Goal: Complete application form

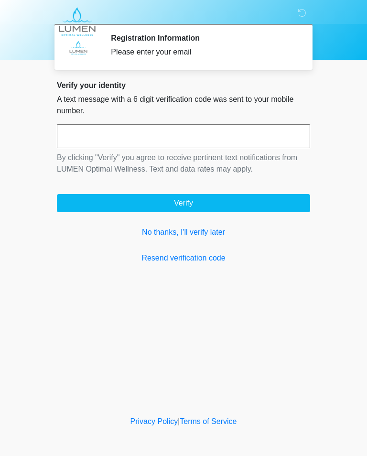
click at [212, 231] on link "No thanks, I'll verify later" at bounding box center [183, 231] width 253 height 11
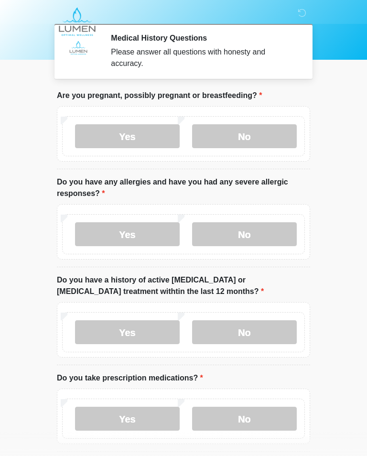
click at [253, 131] on label "No" at bounding box center [244, 136] width 105 height 24
click at [256, 235] on label "No" at bounding box center [244, 234] width 105 height 24
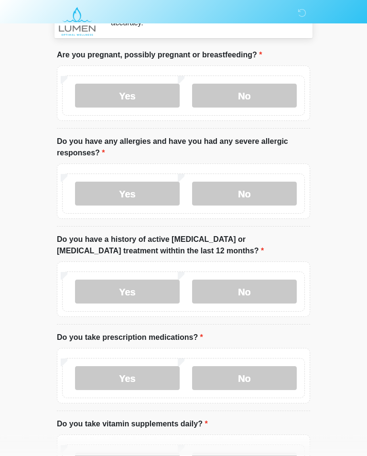
scroll to position [47, 0]
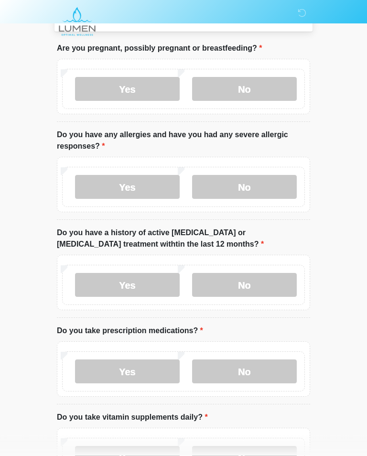
click at [250, 284] on label "No" at bounding box center [244, 285] width 105 height 24
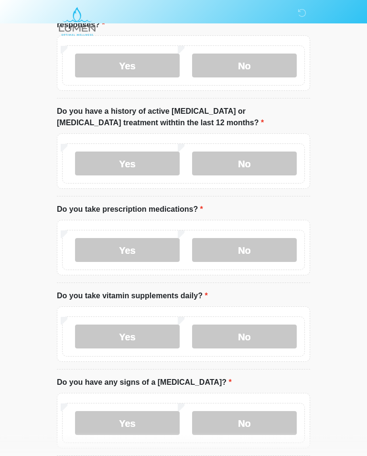
scroll to position [169, 0]
click at [248, 246] on label "No" at bounding box center [244, 250] width 105 height 24
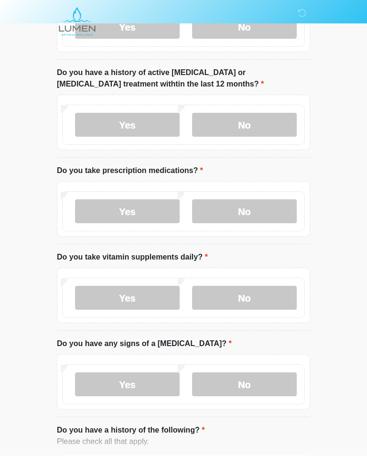
scroll to position [208, 0]
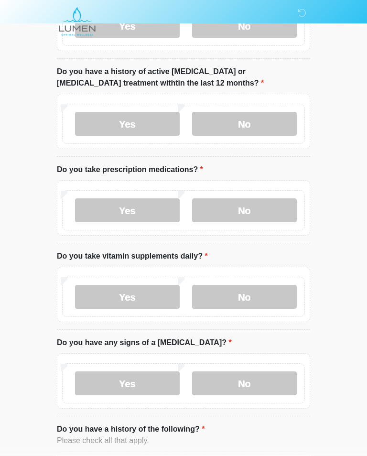
click at [112, 298] on label "Yes" at bounding box center [127, 297] width 105 height 24
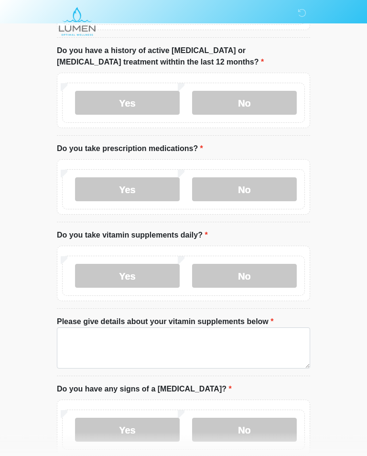
scroll to position [231, 0]
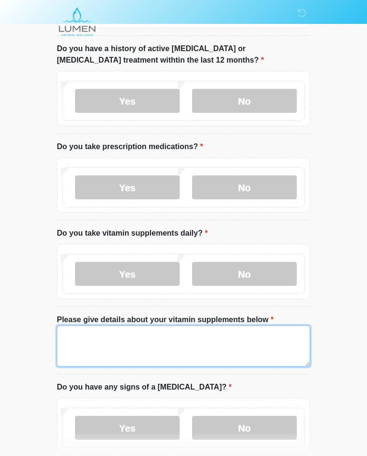
click at [233, 338] on textarea "Please give details about your vitamin supplements below" at bounding box center [183, 345] width 253 height 41
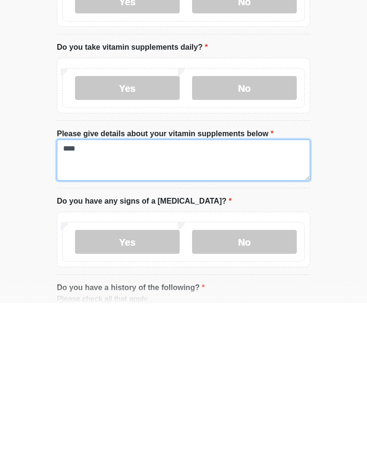
type textarea "****"
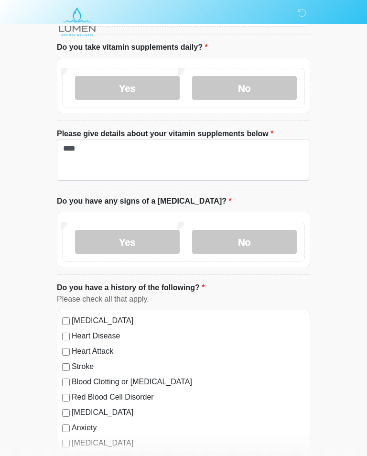
click at [253, 235] on label "No" at bounding box center [244, 242] width 105 height 24
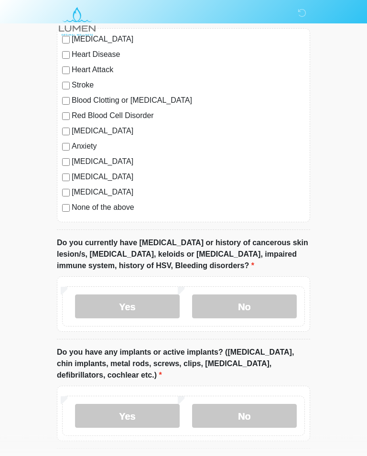
scroll to position [698, 0]
click at [250, 304] on label "No" at bounding box center [244, 306] width 105 height 24
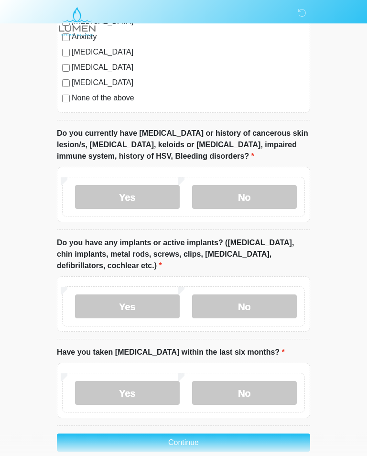
scroll to position [810, 0]
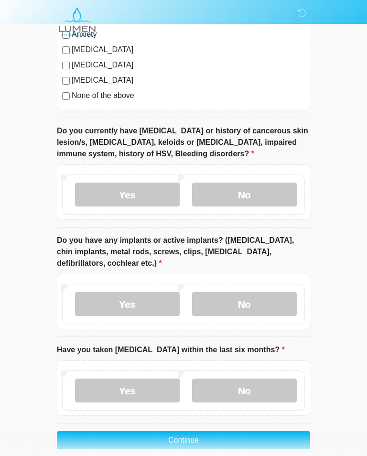
click at [256, 299] on label "No" at bounding box center [244, 304] width 105 height 24
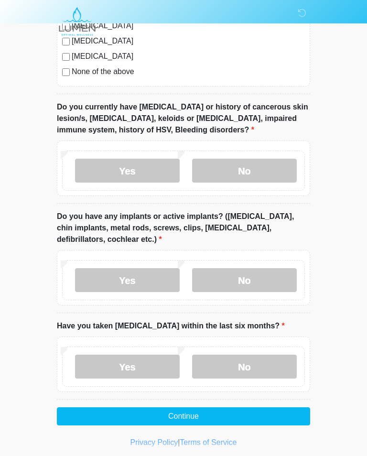
scroll to position [838, 0]
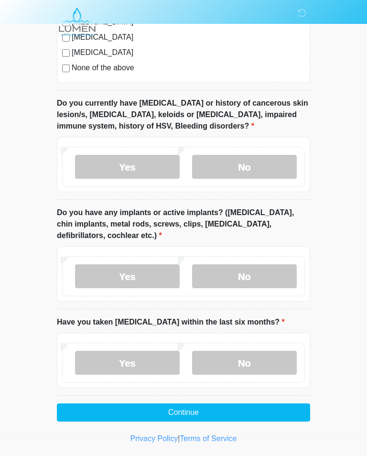
click at [243, 361] on label "No" at bounding box center [244, 363] width 105 height 24
click at [235, 409] on button "Continue" at bounding box center [183, 412] width 253 height 18
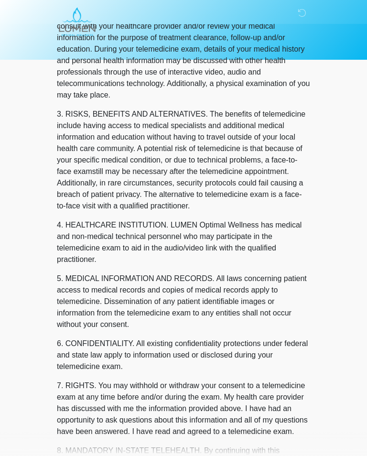
scroll to position [0, 0]
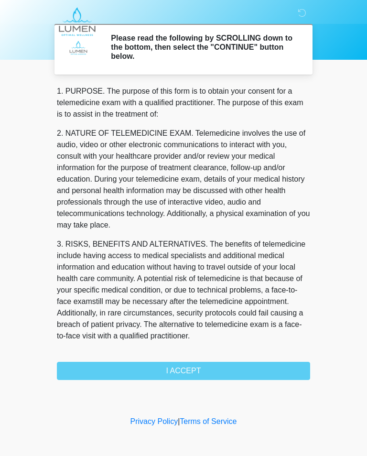
click at [235, 372] on div "1. PURPOSE. The purpose of this form is to obtain your consent for a telemedici…" at bounding box center [183, 233] width 253 height 294
click at [206, 369] on div "1. PURPOSE. The purpose of this form is to obtain your consent for a telemedici…" at bounding box center [183, 233] width 253 height 294
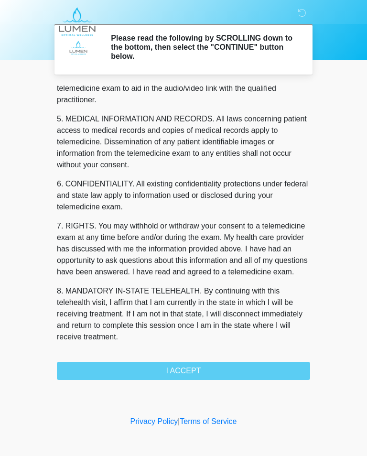
scroll to position [301, 0]
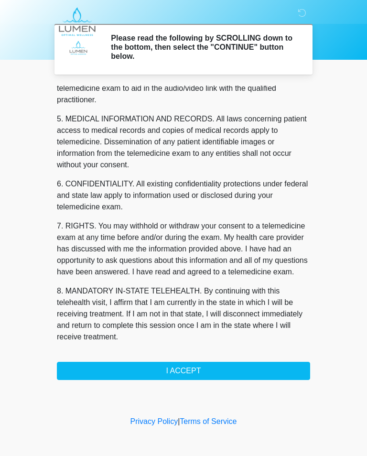
click at [209, 367] on button "I ACCEPT" at bounding box center [183, 371] width 253 height 18
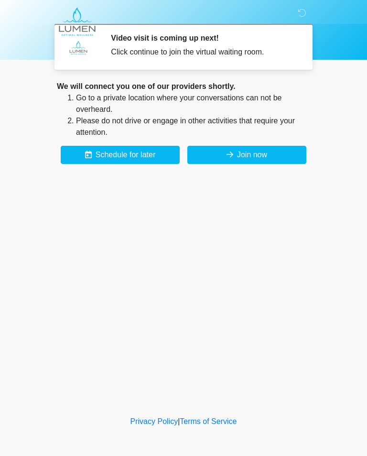
click at [259, 153] on button "Join now" at bounding box center [246, 155] width 119 height 18
